Goal: Task Accomplishment & Management: Complete application form

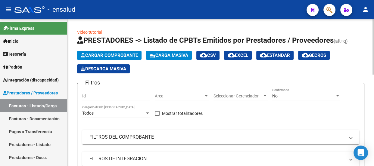
click at [122, 56] on span "Cargar Comprobante" at bounding box center [109, 55] width 57 height 5
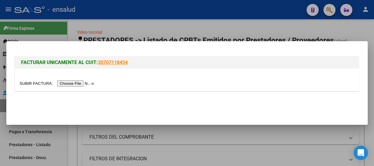
click at [92, 83] on input "file" at bounding box center [58, 83] width 76 height 6
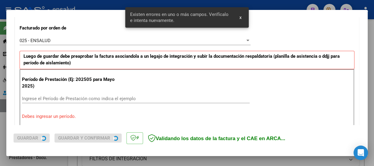
scroll to position [186, 0]
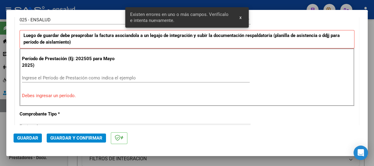
drag, startPoint x: 24, startPoint y: 74, endPoint x: 37, endPoint y: 96, distance: 25.8
click at [24, 76] on div "Ingrese el Período de Prestación como indica el ejemplo" at bounding box center [136, 78] width 228 height 9
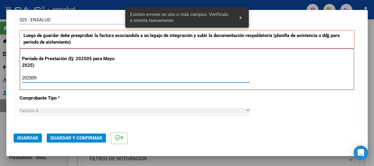
type input "202509"
click at [30, 138] on span "Guardar" at bounding box center [27, 138] width 21 height 5
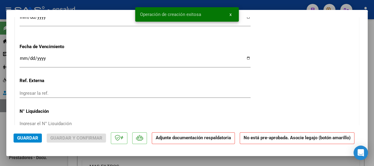
scroll to position [548, 0]
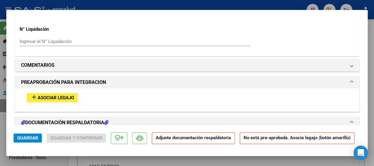
click at [61, 97] on span "Asociar Legajo" at bounding box center [56, 97] width 36 height 5
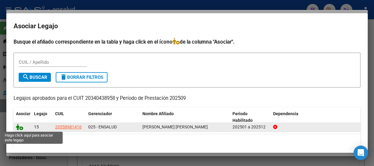
click at [21, 129] on icon at bounding box center [19, 127] width 7 height 7
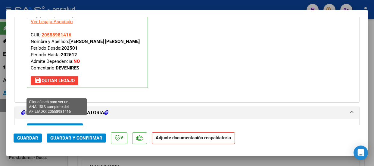
scroll to position [673, 0]
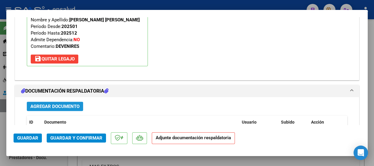
click at [63, 108] on span "Agregar Documento" at bounding box center [54, 106] width 49 height 5
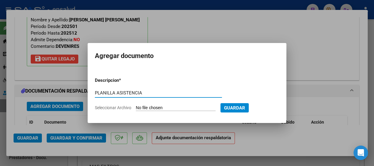
type input "PLANILLA ASISTENCIA"
click at [190, 106] on input "Seleccionar Archivo" at bounding box center [176, 109] width 80 height 6
type input "C:\fakepath\[PERSON_NAME] [PERSON_NAME] FELIPE_202509_89_N_GONZALEZ FRANCISCO_5…"
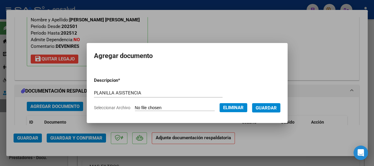
click at [272, 107] on span "Guardar" at bounding box center [266, 108] width 21 height 5
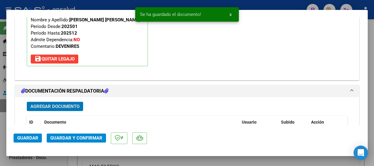
click at [81, 138] on span "Guardar y Confirmar" at bounding box center [76, 138] width 52 height 5
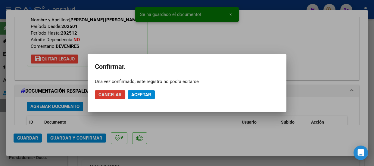
click at [143, 92] on span "Aceptar" at bounding box center [141, 94] width 20 height 5
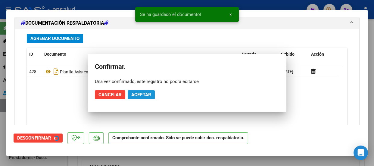
scroll to position [619, 0]
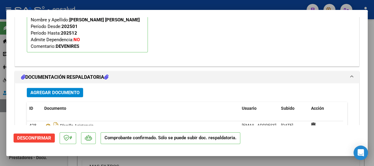
click at [224, 3] on div at bounding box center [187, 83] width 374 height 166
type input "$ 0,00"
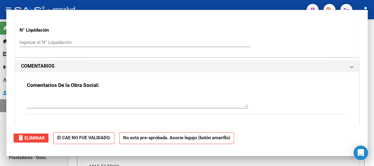
scroll to position [625, 0]
